Goal: Information Seeking & Learning: Learn about a topic

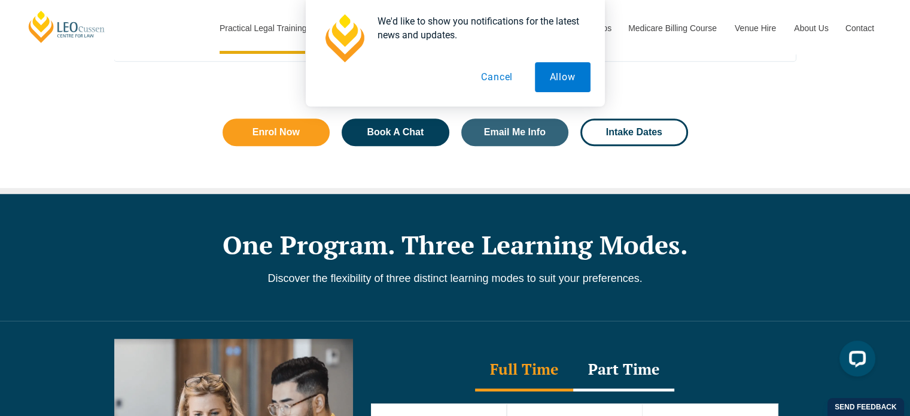
click at [494, 77] on button "Cancel" at bounding box center [497, 77] width 62 height 30
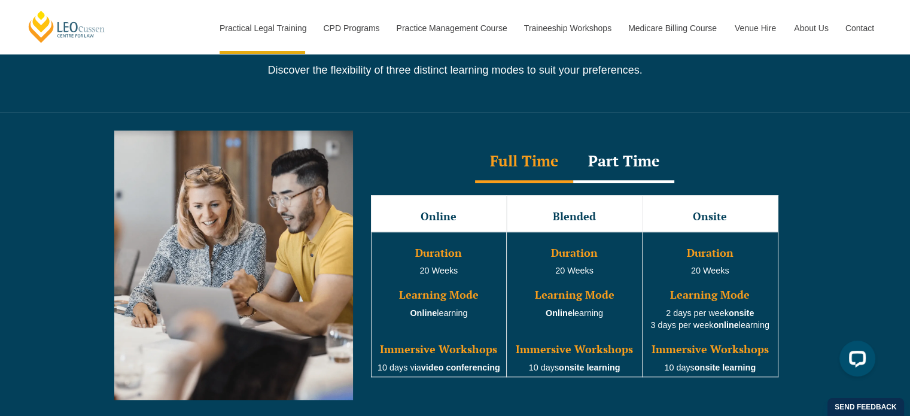
scroll to position [1081, 0]
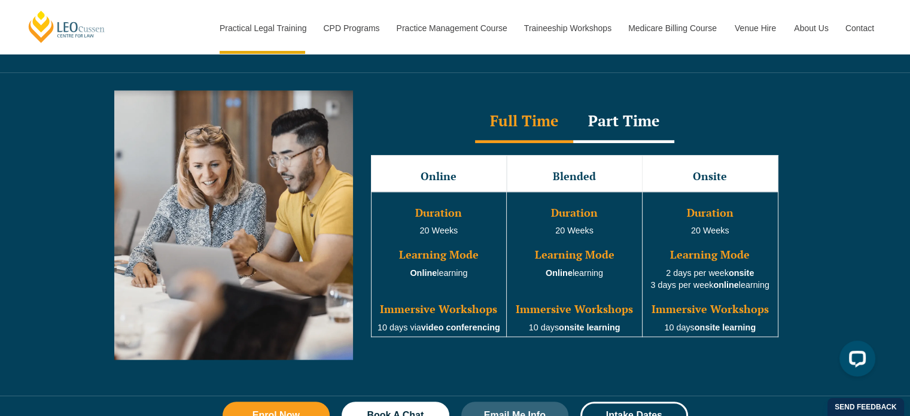
click at [620, 129] on div "Part Time" at bounding box center [623, 122] width 101 height 42
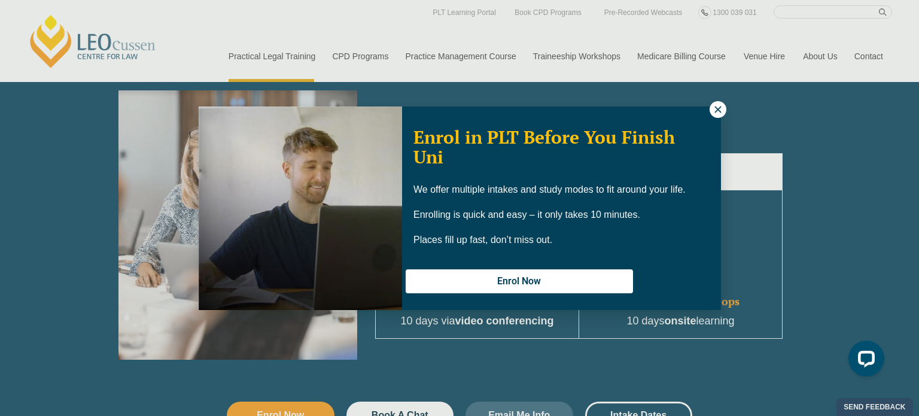
click at [714, 111] on icon at bounding box center [718, 109] width 11 height 11
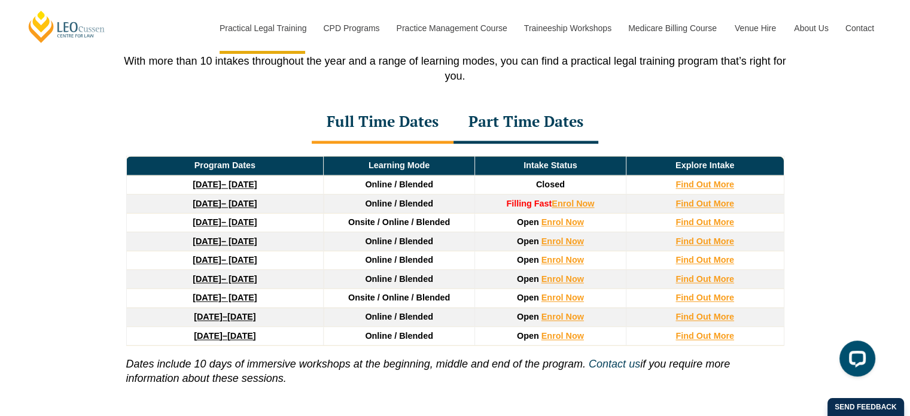
scroll to position [1612, 0]
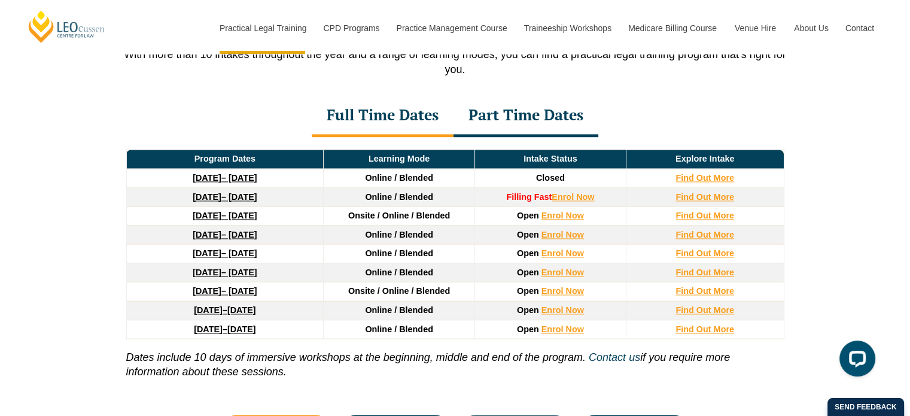
click at [488, 132] on div "Part Time Dates" at bounding box center [526, 116] width 145 height 42
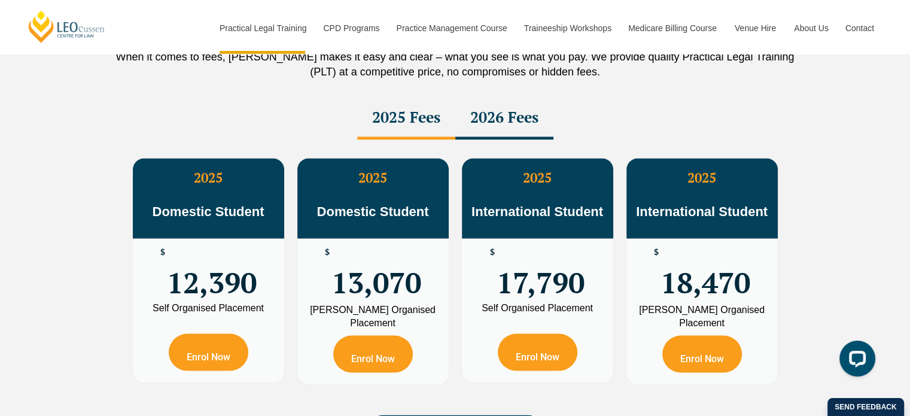
scroll to position [2077, 0]
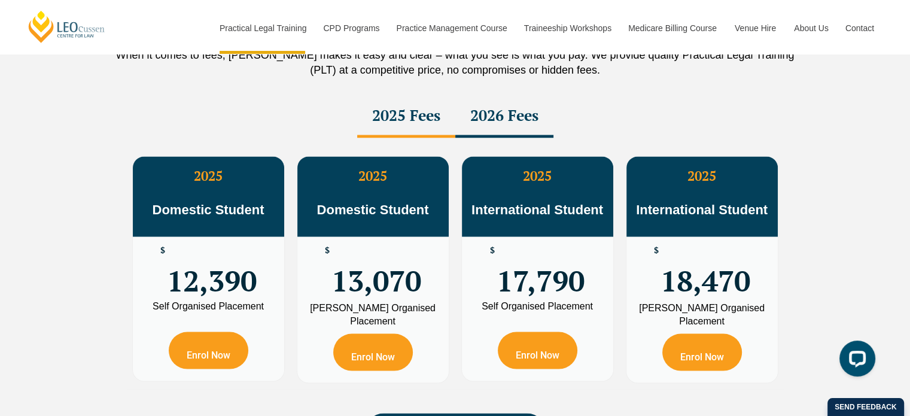
click at [501, 120] on div "2026 Fees" at bounding box center [504, 117] width 98 height 42
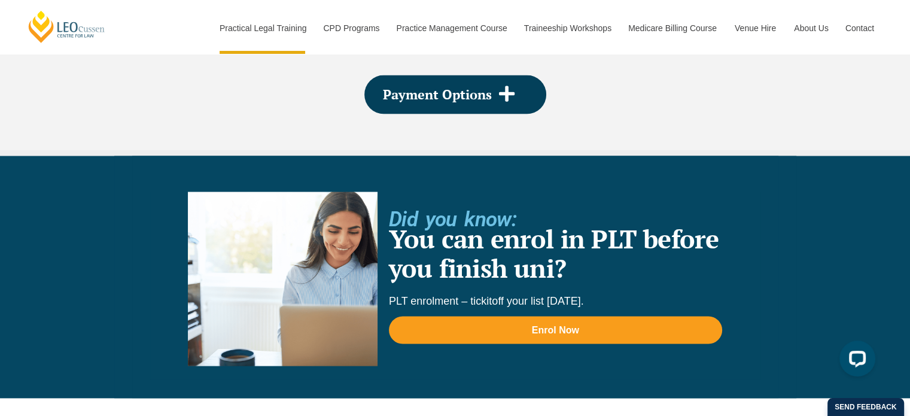
scroll to position [2420, 0]
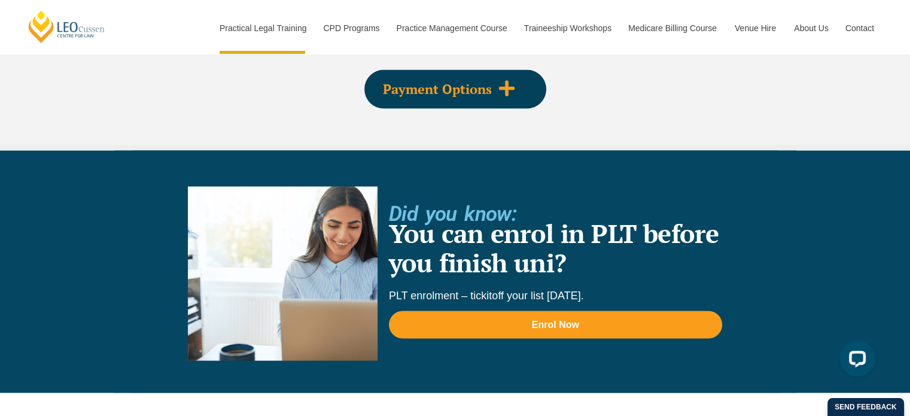
click at [455, 105] on div "Payment Options" at bounding box center [455, 89] width 182 height 39
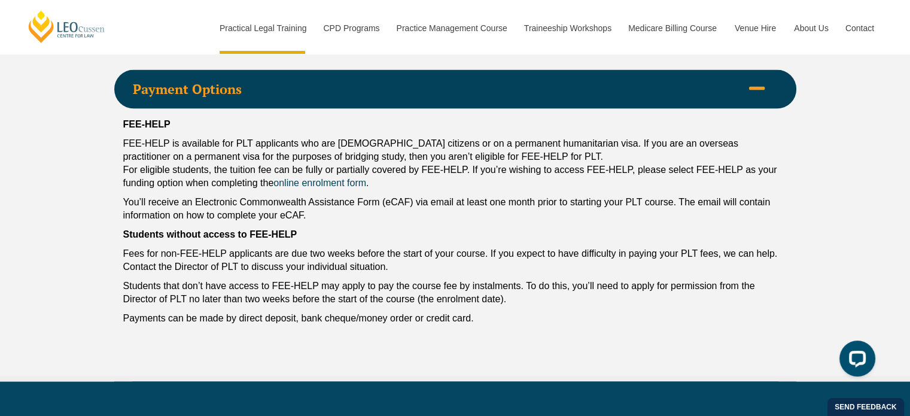
click at [415, 92] on span "Payment Options" at bounding box center [437, 89] width 609 height 13
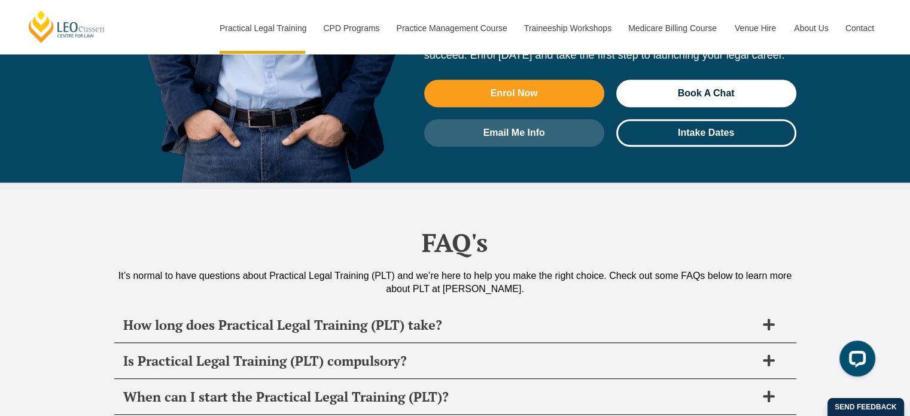
scroll to position [5531, 0]
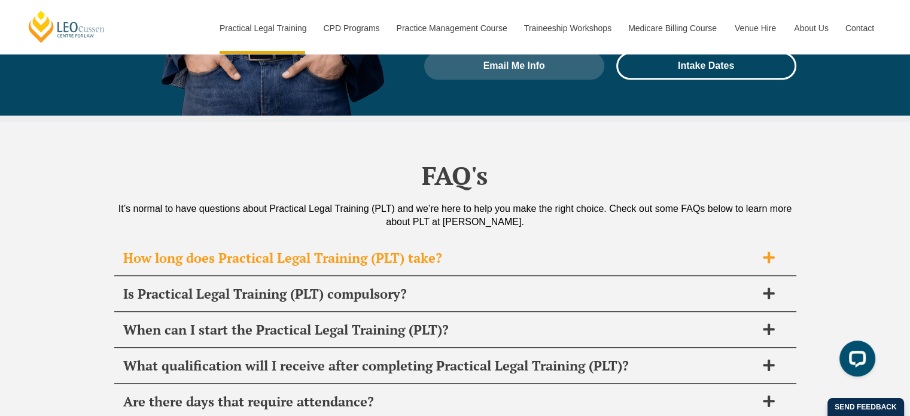
click at [139, 249] on h2 "How long does Practical Legal Training (PLT) take?" at bounding box center [439, 257] width 633 height 17
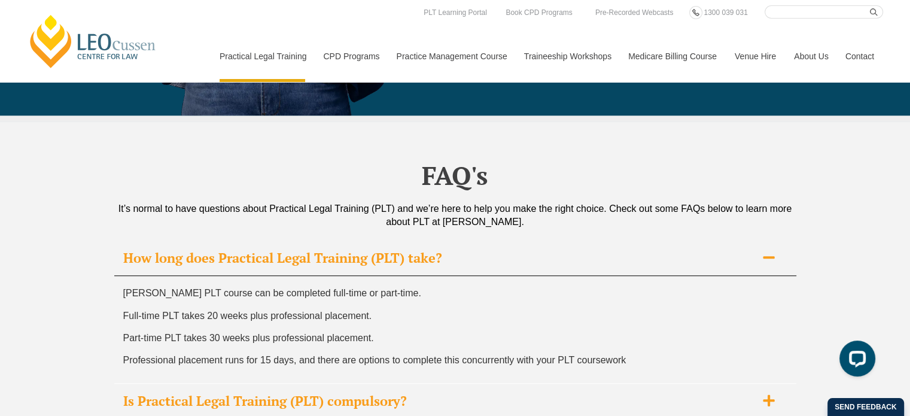
click at [165, 392] on h2 "Is Practical Legal Training (PLT) compulsory?" at bounding box center [439, 400] width 633 height 17
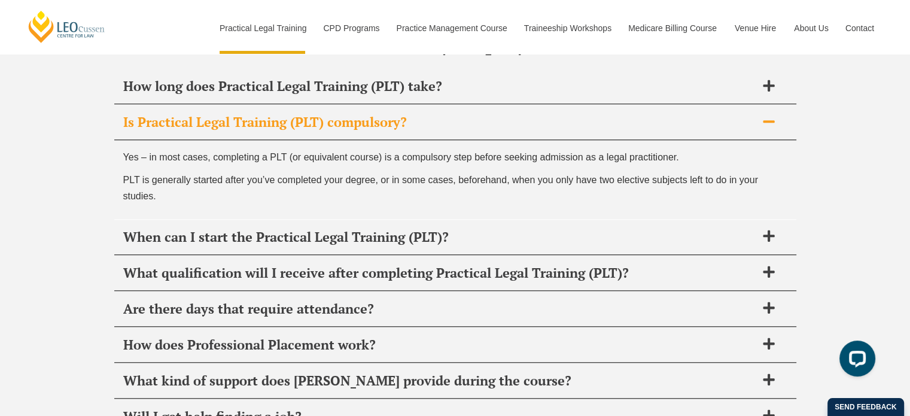
scroll to position [5704, 0]
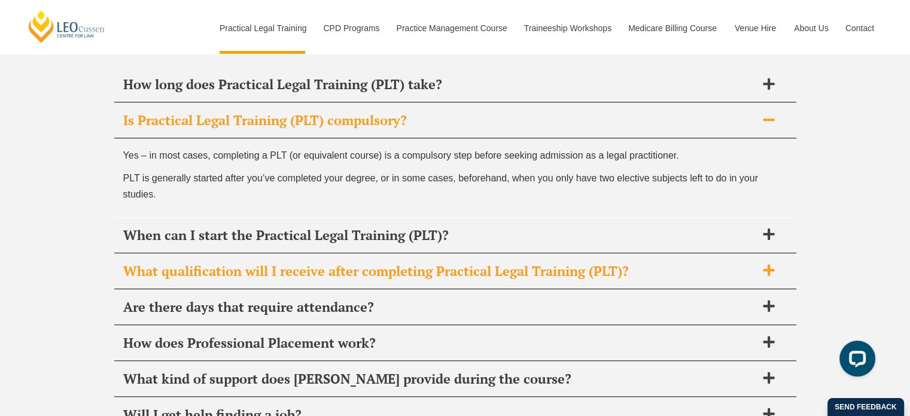
click at [151, 263] on h2 "What qualification will I receive after completing Practical Legal Training (PL…" at bounding box center [439, 271] width 633 height 17
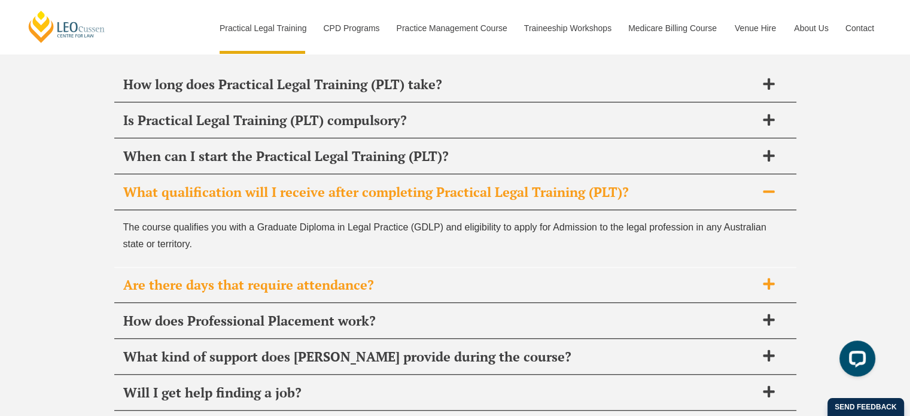
click at [163, 276] on h2 "Are there days that require attendance?" at bounding box center [439, 284] width 633 height 17
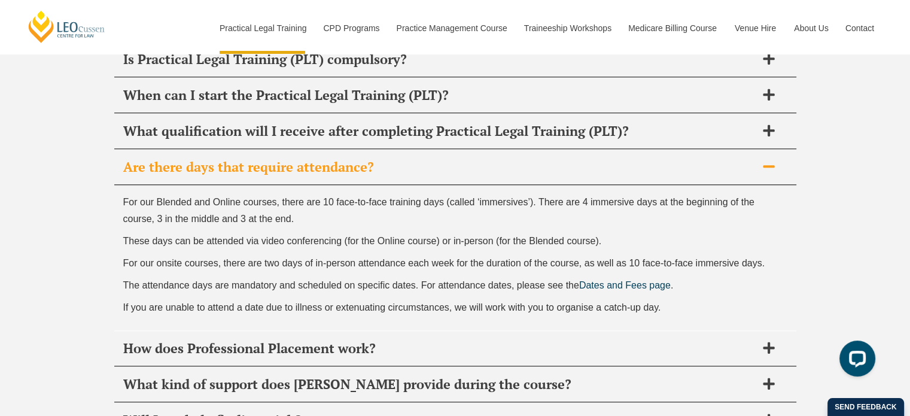
scroll to position [5767, 0]
